Goal: Task Accomplishment & Management: Manage account settings

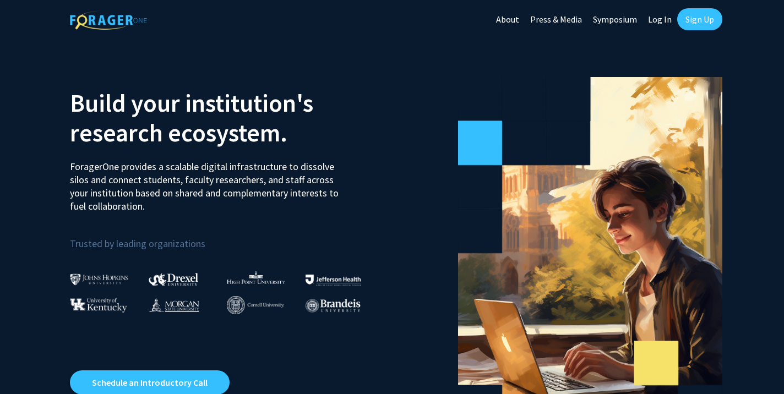
click at [662, 15] on link "Log In" at bounding box center [659, 19] width 35 height 39
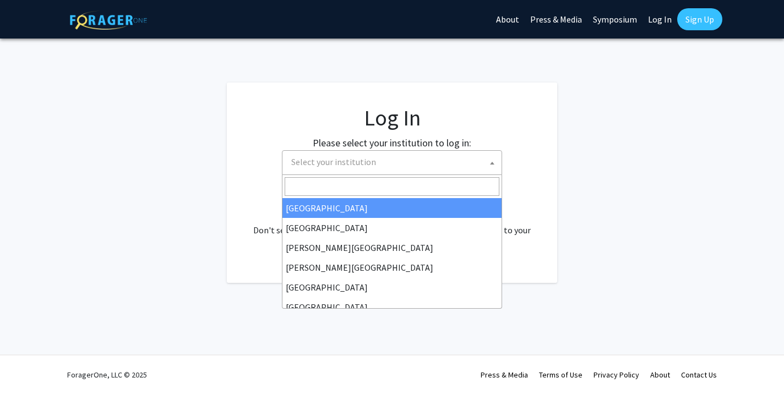
click at [445, 160] on span "Select your institution" at bounding box center [394, 162] width 215 height 23
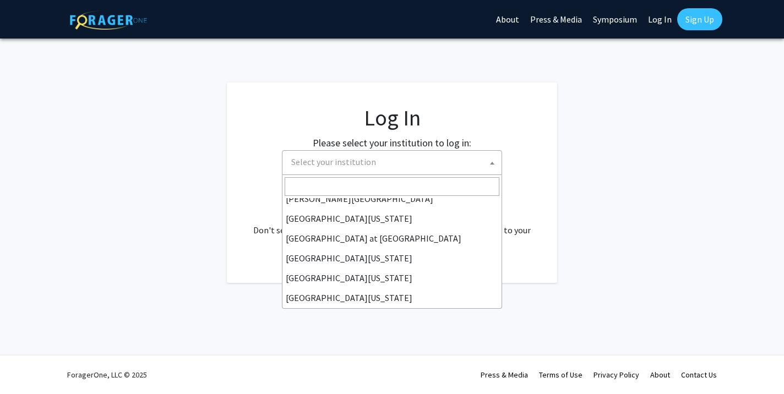
scroll to position [381, 0]
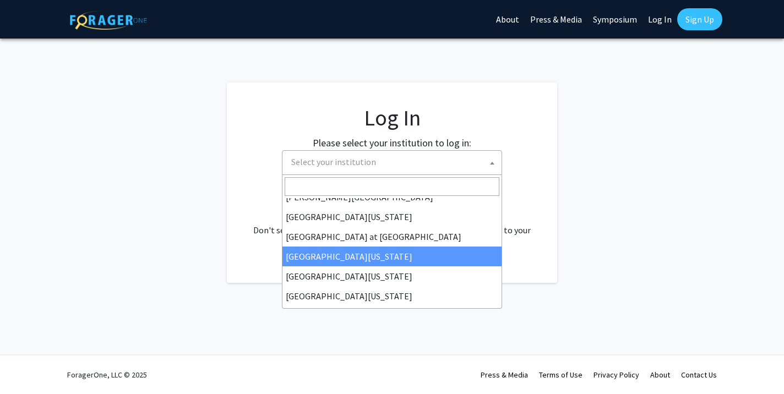
select select "13"
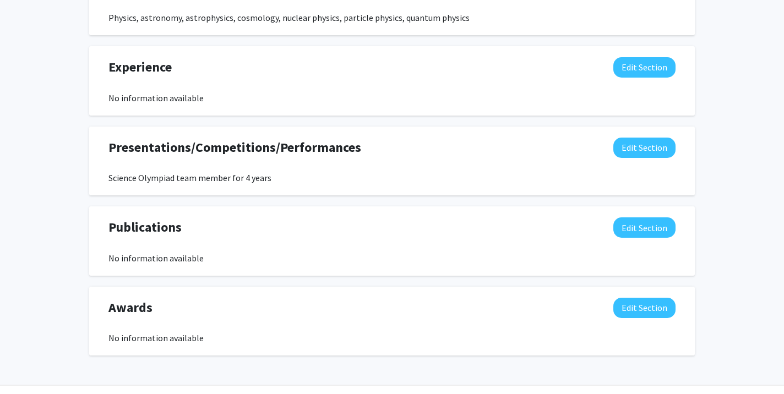
scroll to position [607, 0]
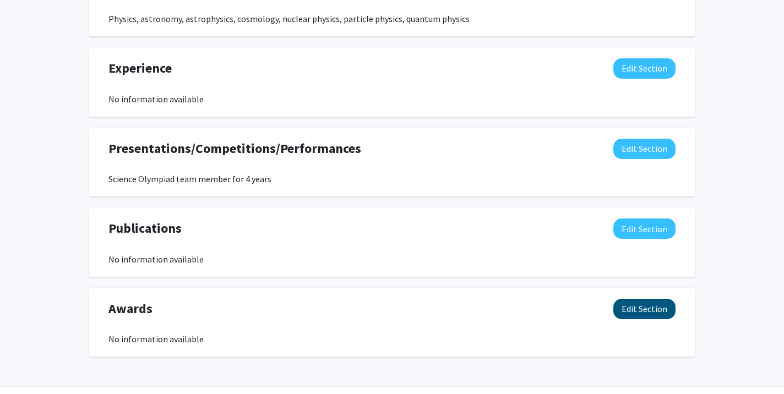
click at [637, 303] on button "Edit Section" at bounding box center [644, 309] width 62 height 20
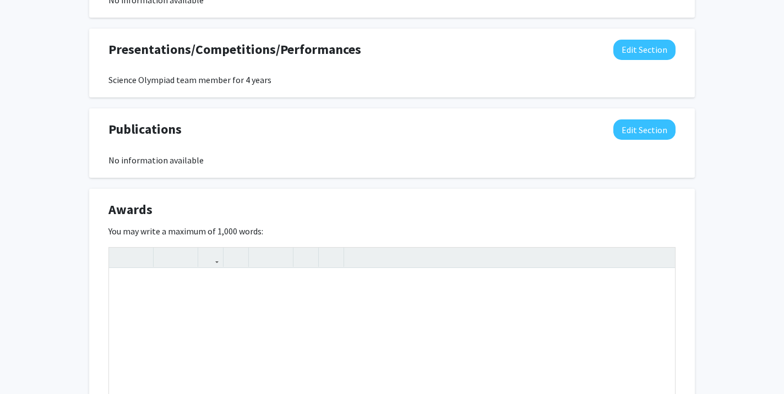
scroll to position [706, 0]
click at [430, 287] on div "Note to users with screen readers: Please deactivate our accessibility plugin f…" at bounding box center [392, 351] width 566 height 165
type textarea "8 1st-3rd place medals in Science Olympiad."
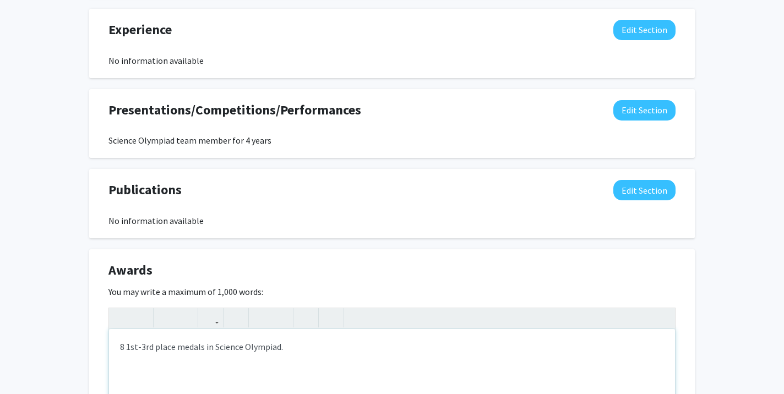
scroll to position [642, 0]
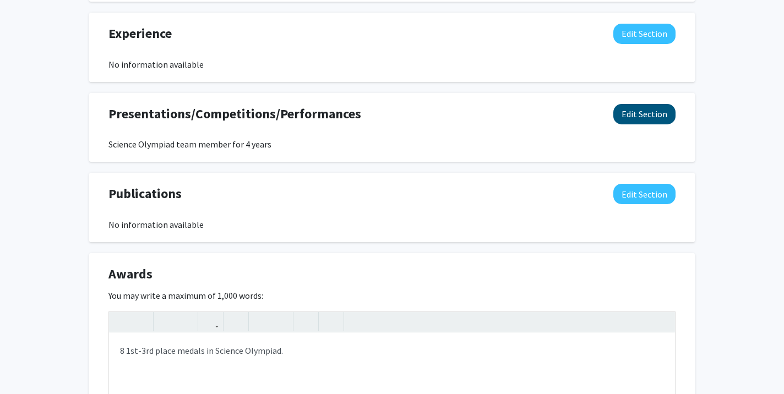
click at [629, 121] on button "Edit Section" at bounding box center [644, 114] width 62 height 20
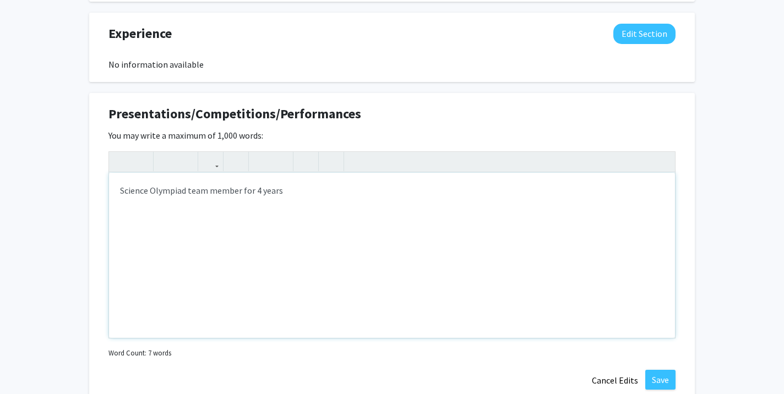
click at [362, 188] on div "Science Olympiad team member for 4 years" at bounding box center [392, 255] width 566 height 165
type textarea "Science Olympiad team member for 4 years, creating a large and extensive commun…"
click at [669, 376] on button "Save" at bounding box center [660, 380] width 30 height 20
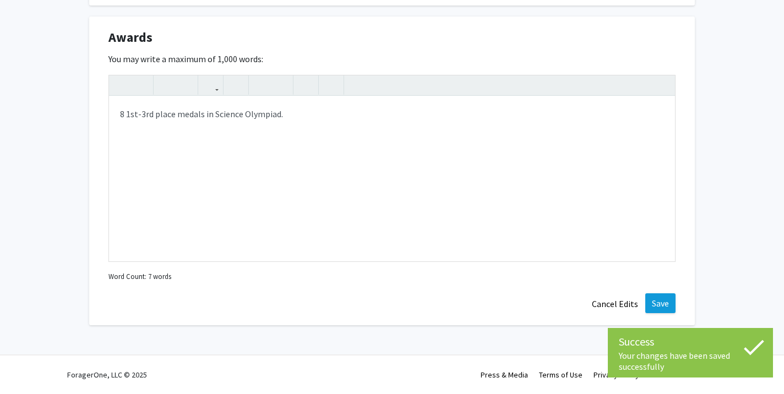
click at [660, 296] on button "Save" at bounding box center [660, 303] width 30 height 20
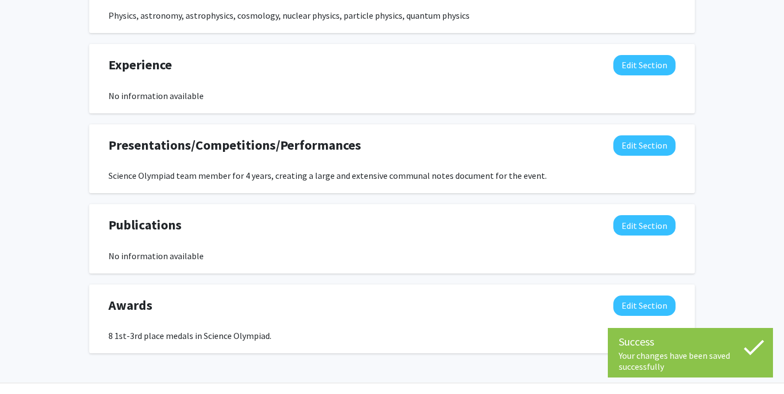
scroll to position [581, 0]
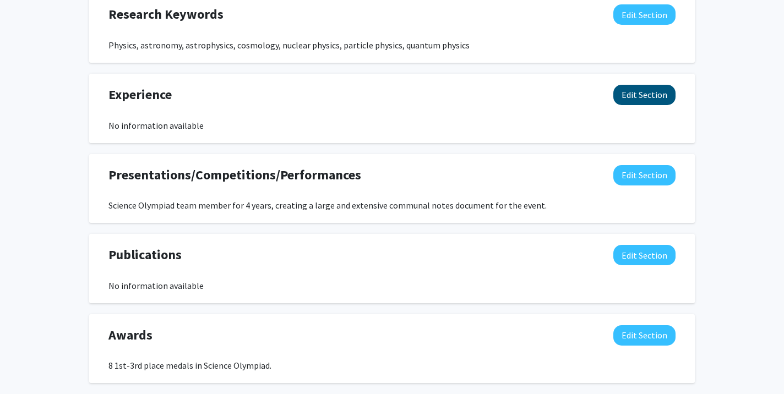
click at [656, 105] on button "Edit Section" at bounding box center [644, 95] width 62 height 20
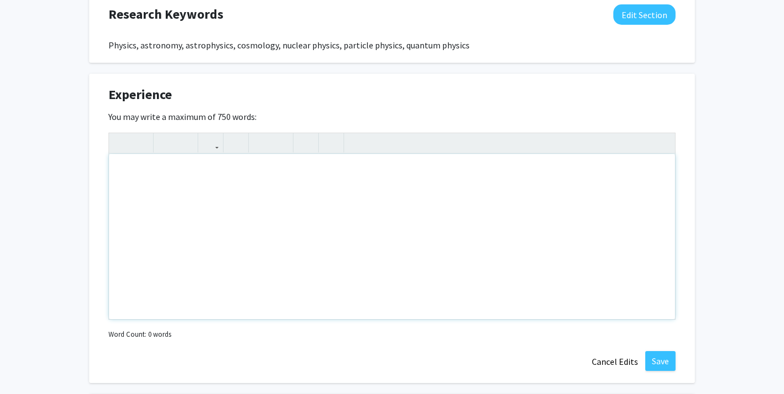
click at [586, 166] on div "Note to users with screen readers: Please deactivate our accessibility plugin f…" at bounding box center [392, 236] width 566 height 165
type textarea "Volunteer for TESS Planet Hunters and Galaxy Zoo."
click at [658, 359] on button "Save" at bounding box center [660, 361] width 30 height 20
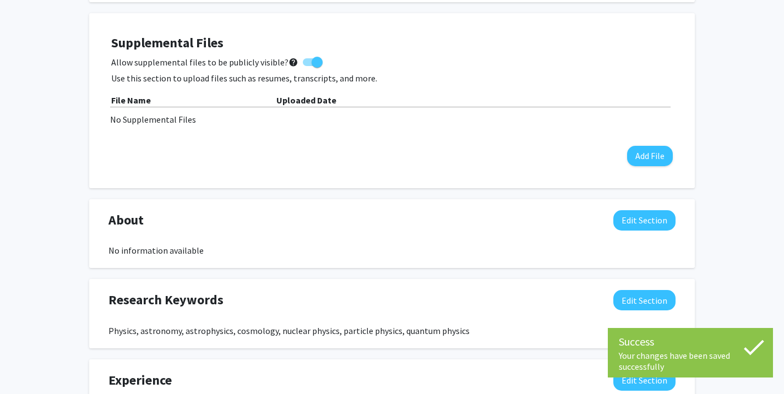
scroll to position [290, 0]
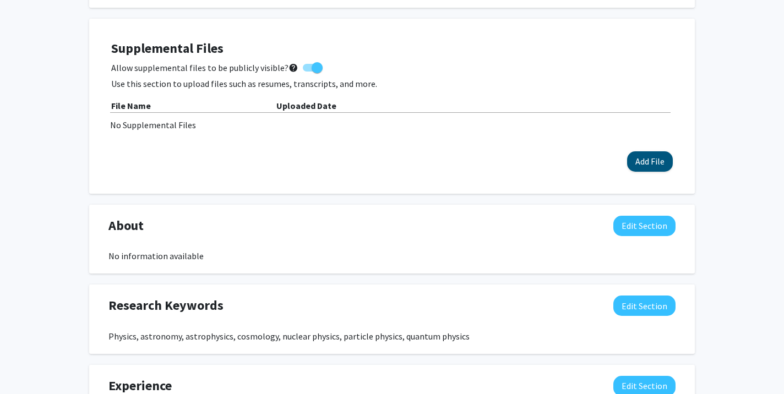
click at [652, 161] on button "Add File" at bounding box center [650, 161] width 46 height 20
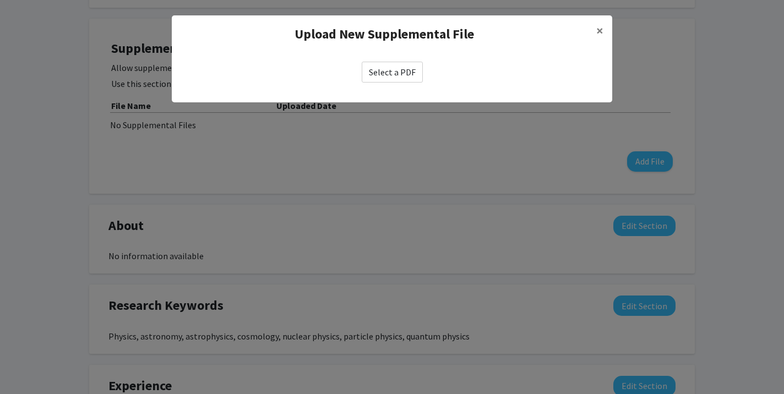
click at [385, 70] on label "Select a PDF" at bounding box center [392, 72] width 61 height 21
click at [0, 0] on input "Select a PDF" at bounding box center [0, 0] width 0 height 0
click at [406, 74] on label "Select a PDF" at bounding box center [392, 72] width 61 height 21
click at [0, 0] on input "Select a PDF" at bounding box center [0, 0] width 0 height 0
click at [393, 61] on div "Select a PDF" at bounding box center [392, 72] width 440 height 39
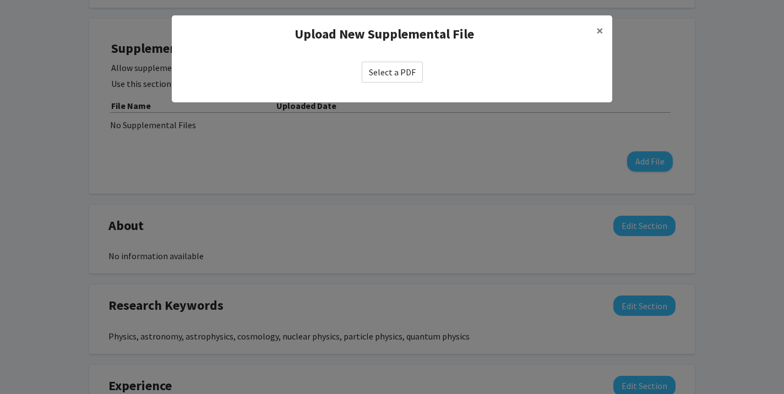
click at [389, 72] on label "Select a PDF" at bounding box center [392, 72] width 61 height 21
click at [0, 0] on input "Select a PDF" at bounding box center [0, 0] width 0 height 0
click at [390, 72] on label "Select a PDF" at bounding box center [392, 72] width 61 height 21
click at [0, 0] on input "Select a PDF" at bounding box center [0, 0] width 0 height 0
click at [599, 32] on span "×" at bounding box center [599, 30] width 7 height 17
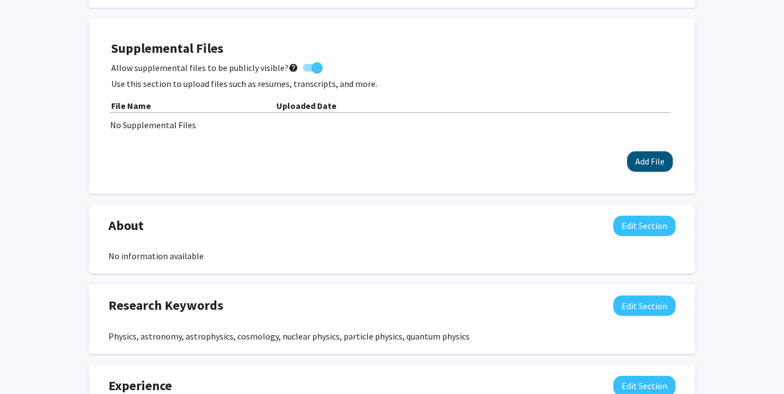
click at [660, 161] on button "Add File" at bounding box center [650, 161] width 46 height 20
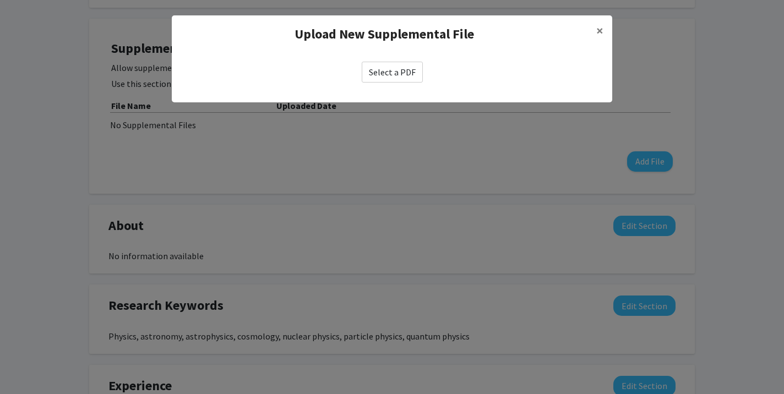
click at [391, 73] on label "Select a PDF" at bounding box center [392, 72] width 61 height 21
click at [0, 0] on input "Select a PDF" at bounding box center [0, 0] width 0 height 0
click at [390, 69] on label "Select a PDF" at bounding box center [392, 72] width 61 height 21
click at [0, 0] on input "Select a PDF" at bounding box center [0, 0] width 0 height 0
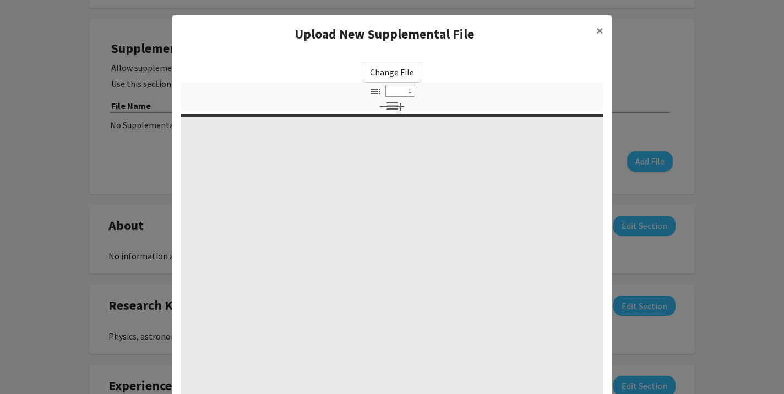
select select "custom"
type input "0"
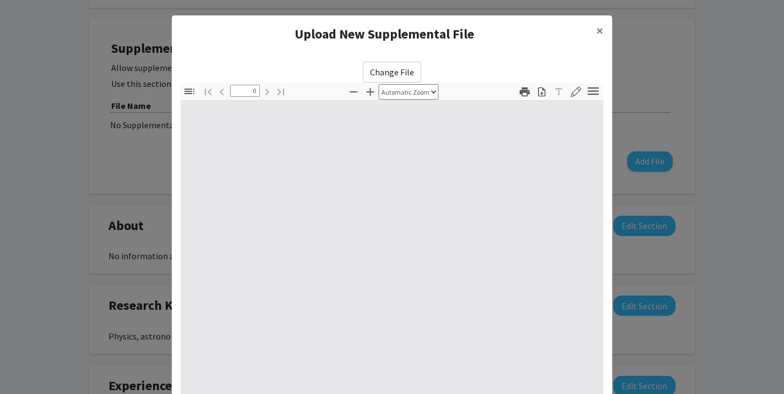
select select "custom"
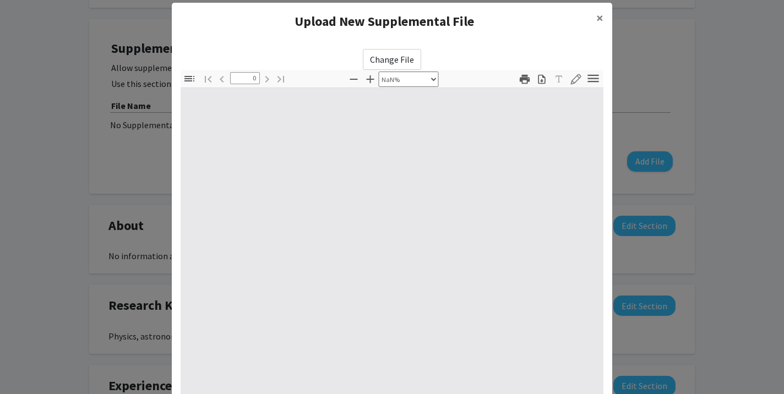
scroll to position [25, 0]
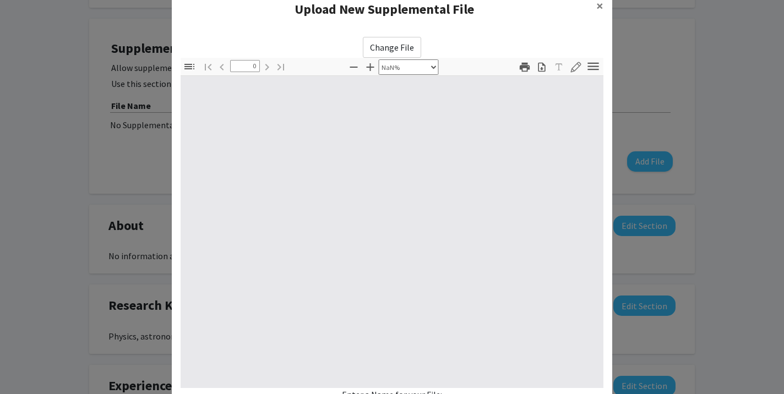
drag, startPoint x: 403, startPoint y: 351, endPoint x: 382, endPoint y: 351, distance: 20.9
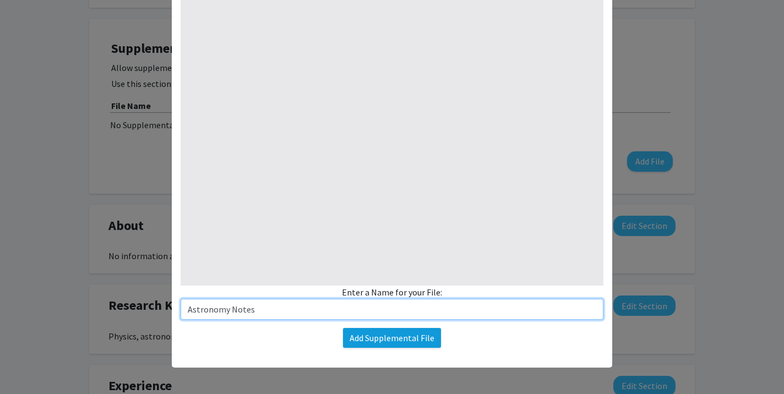
scroll to position [127, 0]
type input "Astronomy Notes"
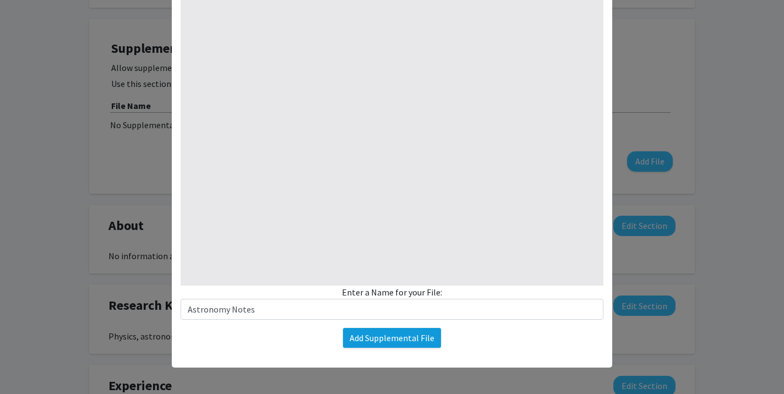
click at [379, 342] on button "Add Supplemental File" at bounding box center [392, 338] width 98 height 20
click at [381, 344] on button "Add Supplemental File" at bounding box center [392, 338] width 98 height 20
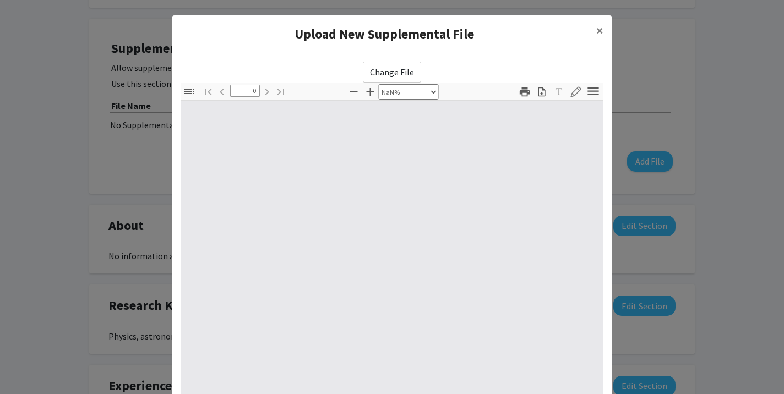
scroll to position [0, 0]
click at [597, 91] on icon "button" at bounding box center [592, 91] width 11 height 8
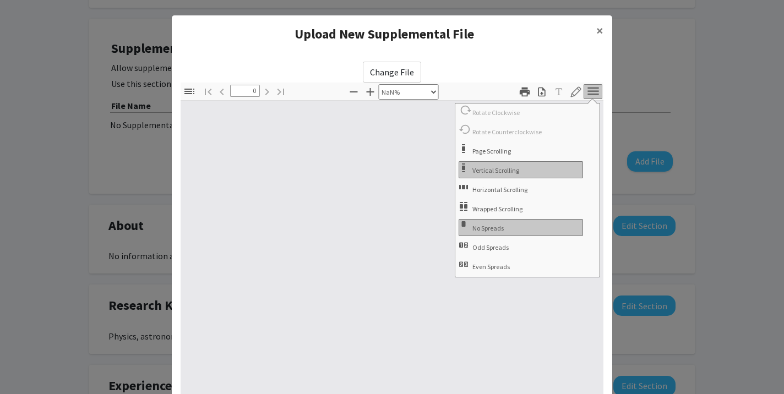
click at [597, 91] on icon "button" at bounding box center [592, 91] width 11 height 8
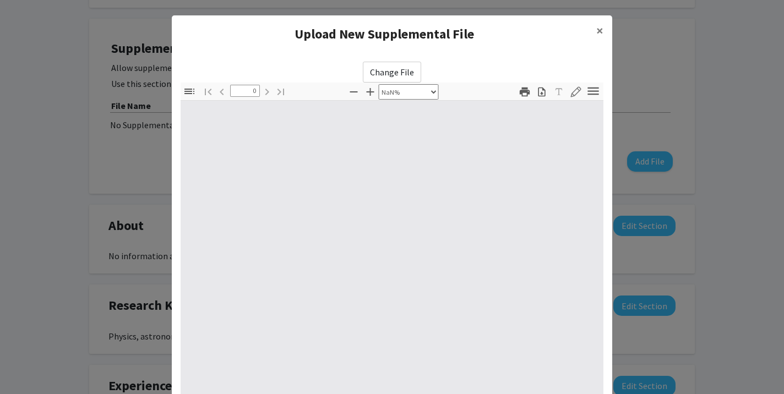
click at [190, 94] on icon "button" at bounding box center [189, 92] width 10 height 6
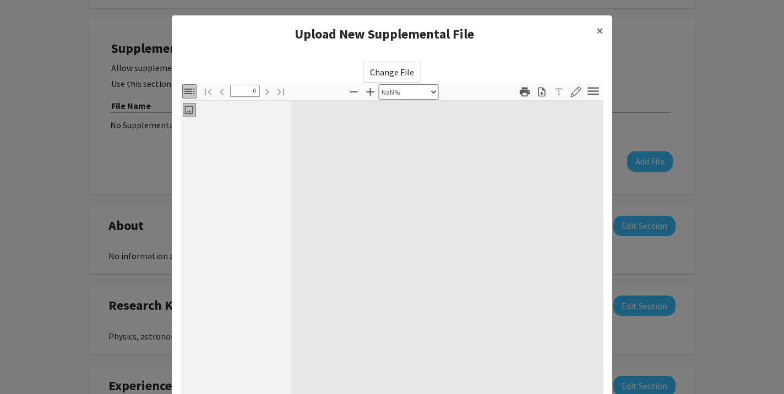
click at [190, 94] on icon "button" at bounding box center [189, 92] width 10 height 6
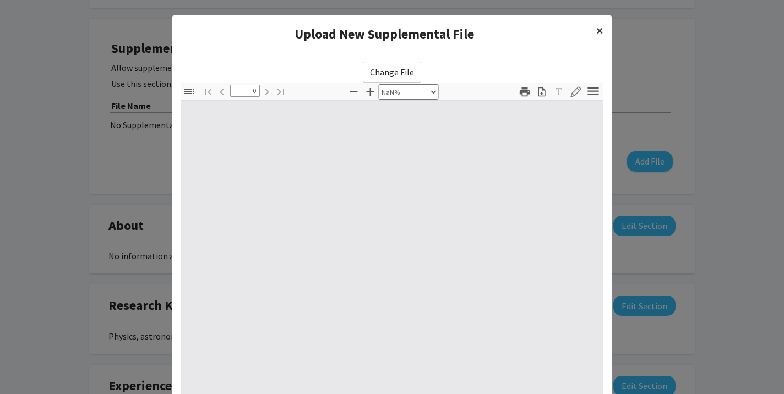
click at [598, 31] on span "×" at bounding box center [599, 30] width 7 height 17
click at [383, 40] on h4 "Upload New Supplemental File" at bounding box center [384, 34] width 407 height 20
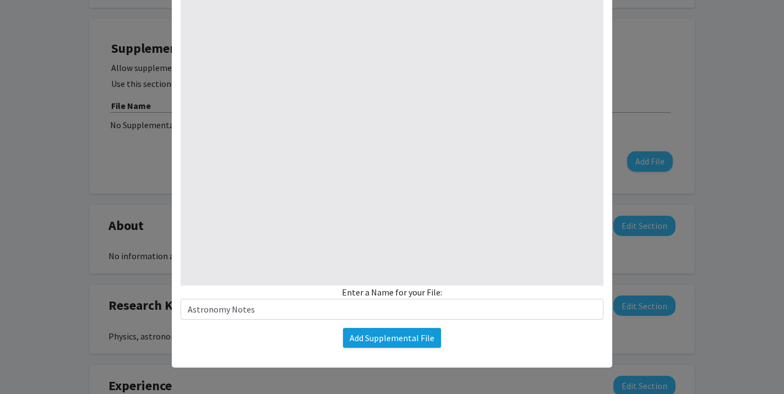
scroll to position [127, 0]
click at [389, 336] on button "Add Supplemental File" at bounding box center [392, 338] width 98 height 20
